Goal: Find specific page/section: Find specific page/section

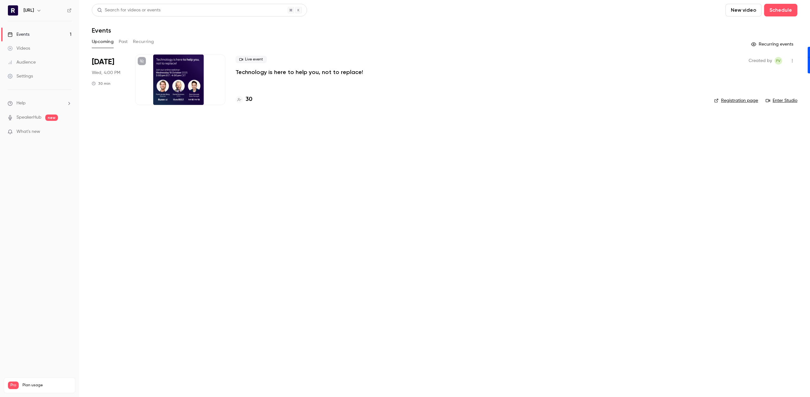
click at [252, 101] on h4 "30" at bounding box center [249, 99] width 7 height 9
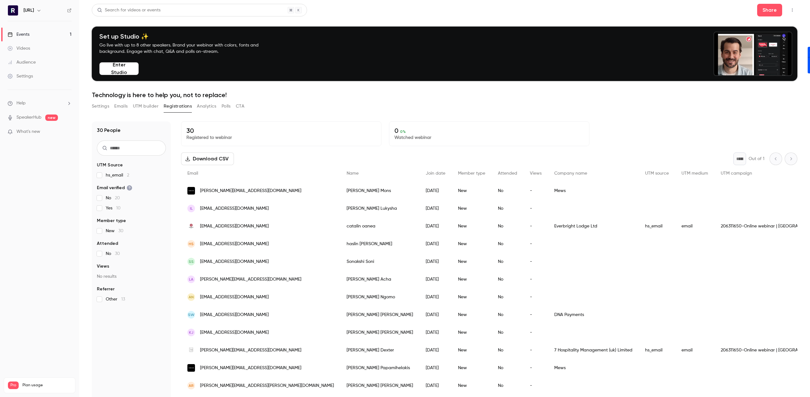
click at [24, 29] on link "Events 1" at bounding box center [39, 35] width 79 height 14
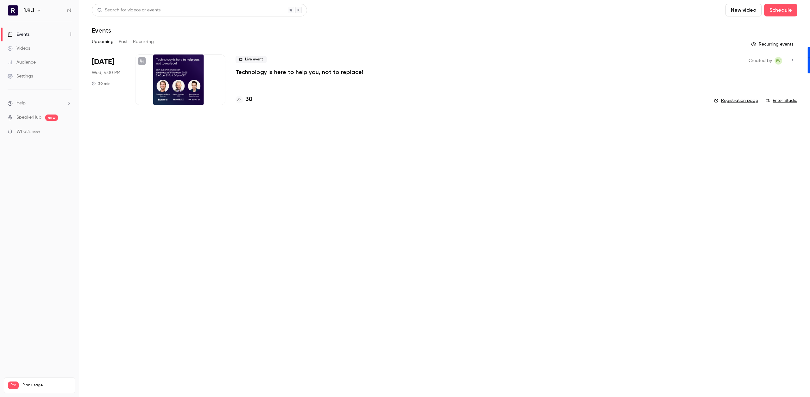
click at [253, 96] on div "30" at bounding box center [470, 99] width 469 height 9
click at [248, 97] on h4 "30" at bounding box center [249, 99] width 7 height 9
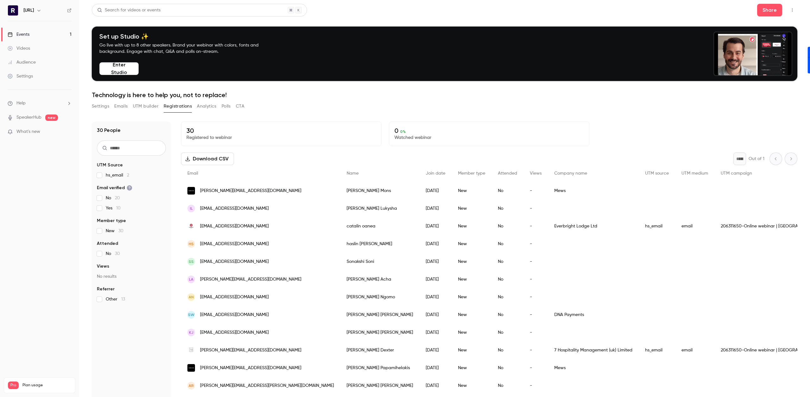
click at [192, 130] on p "30" at bounding box center [282, 131] width 190 height 8
click at [37, 33] on link "Events 1" at bounding box center [39, 35] width 79 height 14
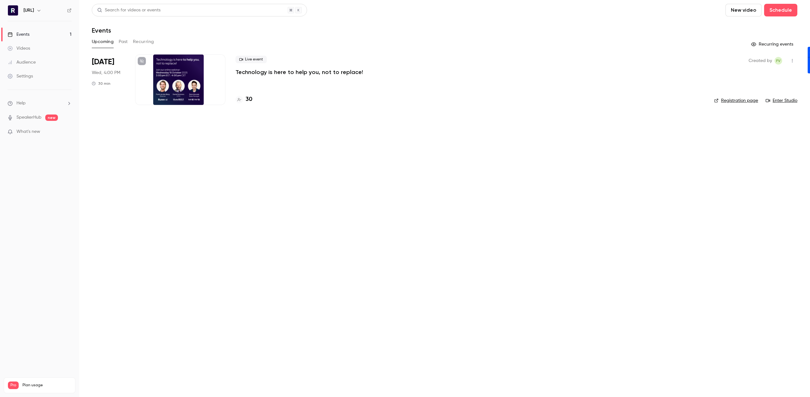
click at [31, 130] on span "What's new" at bounding box center [28, 132] width 24 height 7
drag, startPoint x: 565, startPoint y: 60, endPoint x: 486, endPoint y: 45, distance: 79.6
click at [565, 60] on div at bounding box center [405, 198] width 810 height 397
click at [34, 35] on link "Events 1" at bounding box center [39, 35] width 79 height 14
click at [248, 96] on h4 "30" at bounding box center [249, 99] width 7 height 9
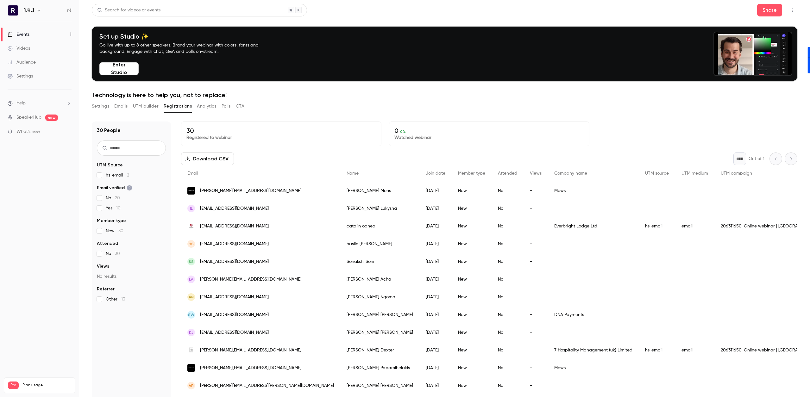
click at [19, 33] on div "Events" at bounding box center [19, 34] width 22 height 6
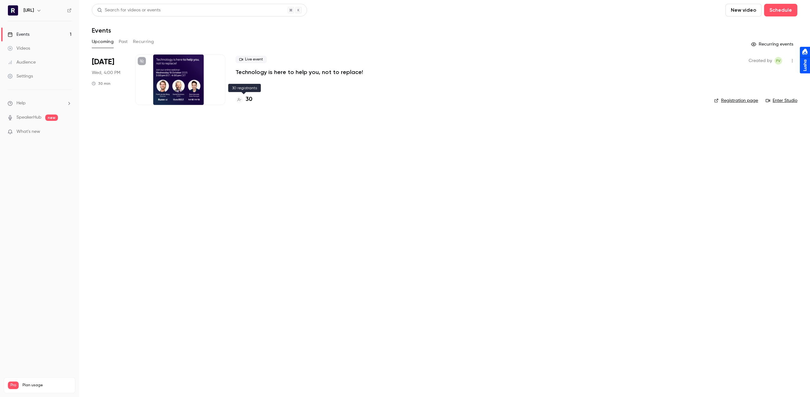
click at [247, 99] on h4 "30" at bounding box center [249, 99] width 7 height 9
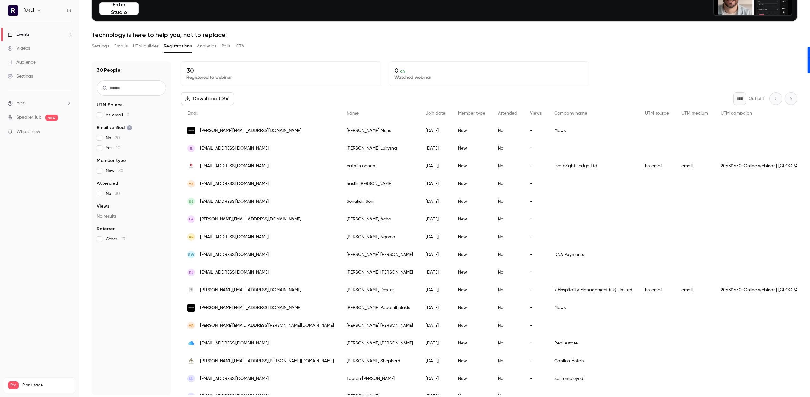
scroll to position [62, 0]
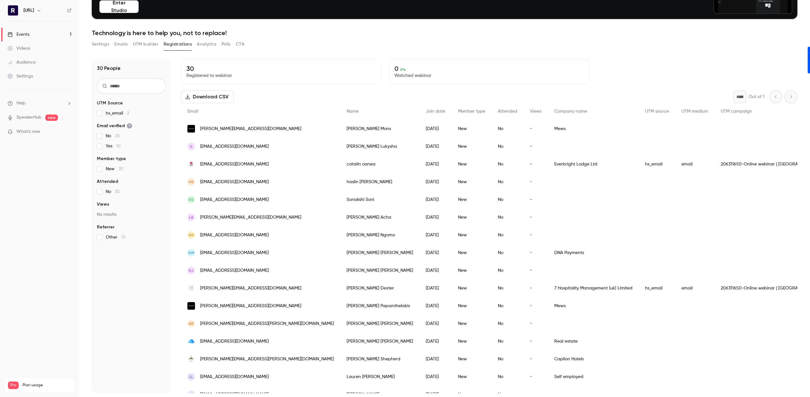
click at [39, 383] on span "Plan usage" at bounding box center [46, 385] width 49 height 5
click at [64, 390] on p "0 / 90" at bounding box center [66, 393] width 10 height 6
click at [40, 233] on nav "Runnr.ai Events 1 Videos Audience Settings Help SpeakerHub new What's new Pro P…" at bounding box center [39, 198] width 79 height 397
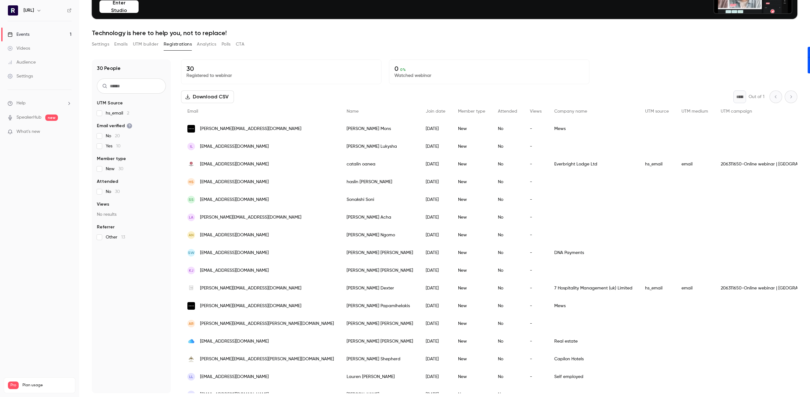
click at [35, 45] on link "Videos" at bounding box center [39, 48] width 79 height 14
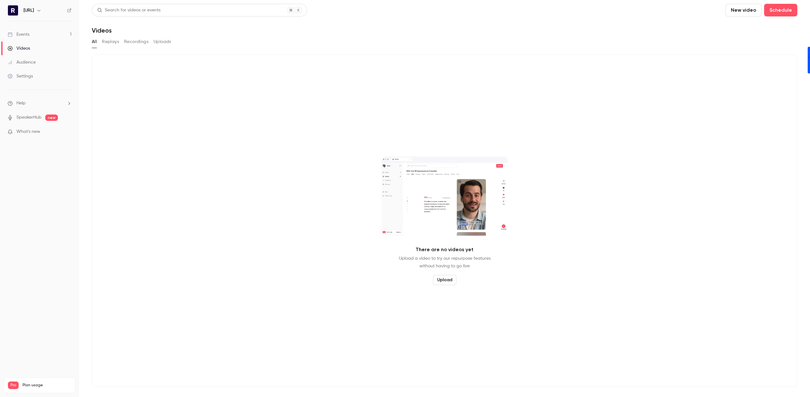
click at [39, 59] on link "Audience" at bounding box center [39, 62] width 79 height 14
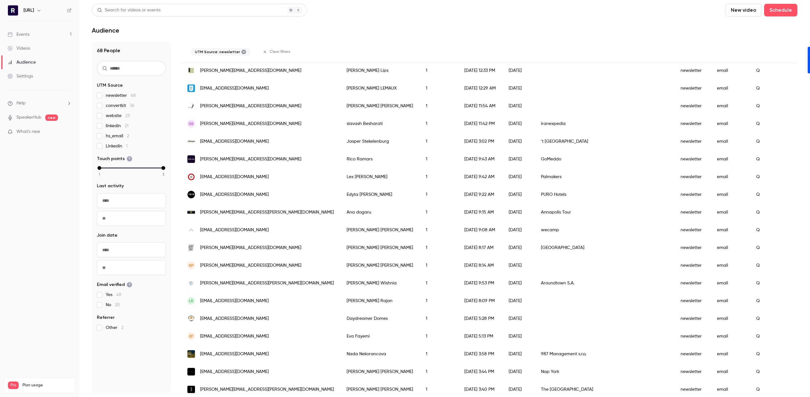
scroll to position [632, 0]
